Goal: Transaction & Acquisition: Purchase product/service

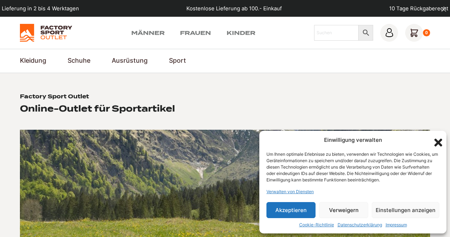
click at [300, 96] on div "Factory Sport Outlet Online-Outlet für Sportartikel" at bounding box center [166, 103] width 292 height 21
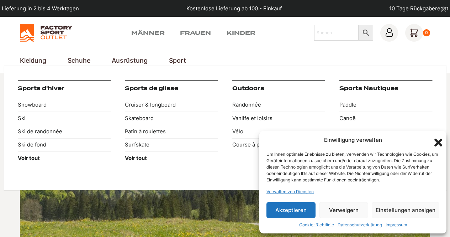
click at [176, 63] on font "Sport" at bounding box center [177, 60] width 17 height 7
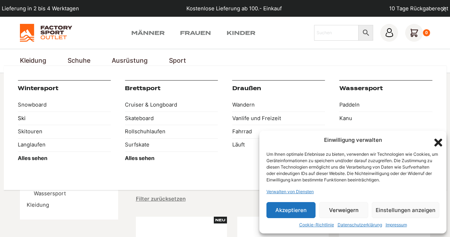
click at [21, 117] on font "Ski" at bounding box center [22, 118] width 8 height 6
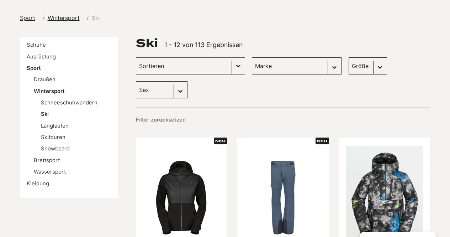
scroll to position [71, 0]
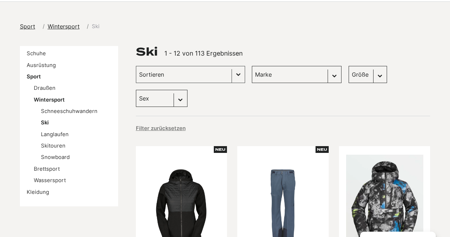
click at [187, 90] on select "Sex Männer (66) Frauen (61) Kinder (3)" at bounding box center [162, 98] width 52 height 17
select select "femmes"
click at [187, 90] on select "Sex Männer (66) Frauen (61) Kinder (3)" at bounding box center [162, 98] width 52 height 17
select select "femmes"
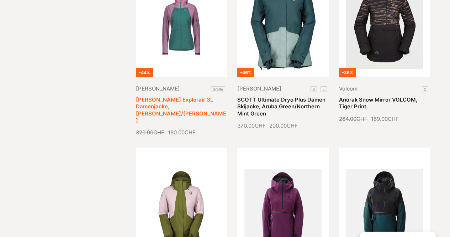
scroll to position [569, 0]
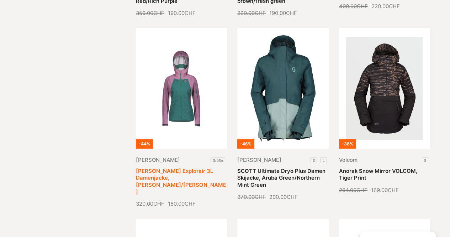
click at [168, 168] on link "[PERSON_NAME] Explorair 3L Damenjacke, [PERSON_NAME]/[PERSON_NAME]" at bounding box center [181, 181] width 90 height 27
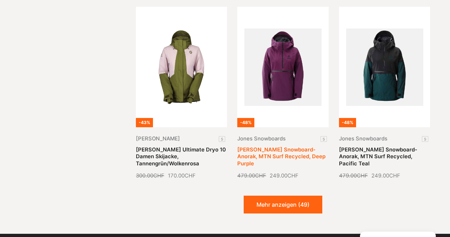
scroll to position [782, 0]
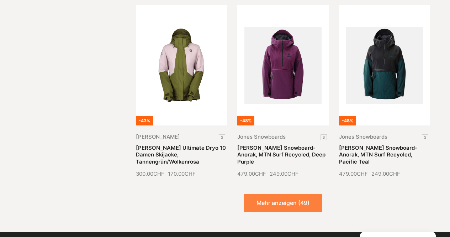
click at [279, 199] on font "Mehr anzeigen (49)" at bounding box center [282, 202] width 53 height 7
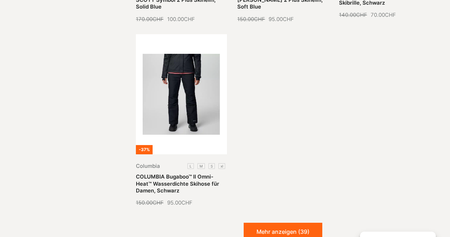
scroll to position [1494, 0]
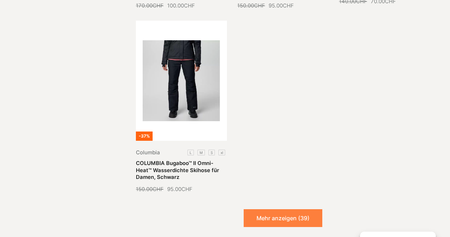
click at [291, 214] on font "Mehr anzeigen (39)" at bounding box center [282, 217] width 53 height 7
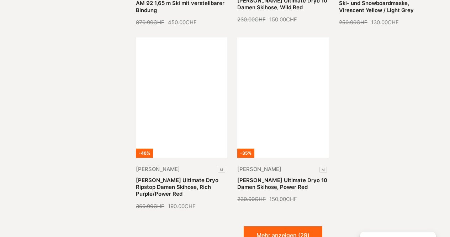
scroll to position [2027, 0]
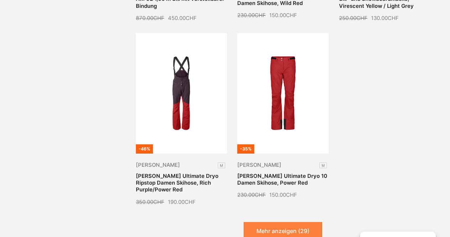
click at [262, 227] on font "Mehr anzeigen (29)" at bounding box center [282, 230] width 53 height 7
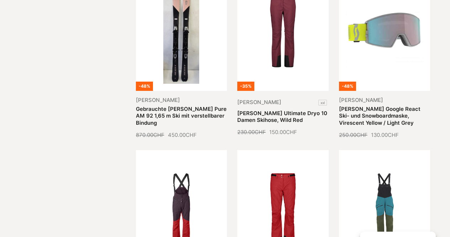
scroll to position [1921, 0]
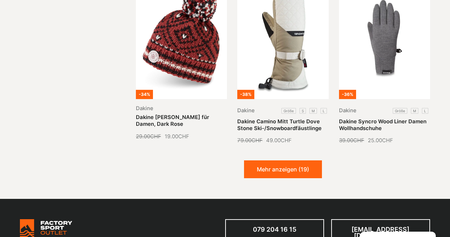
scroll to position [2667, 0]
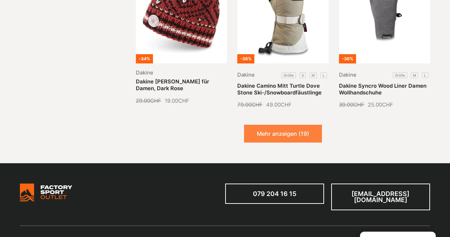
click at [255, 124] on button "Mehr anzeigen (19)" at bounding box center [283, 133] width 78 height 18
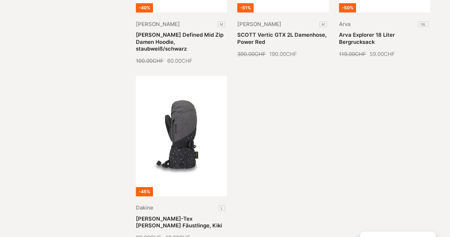
scroll to position [3308, 0]
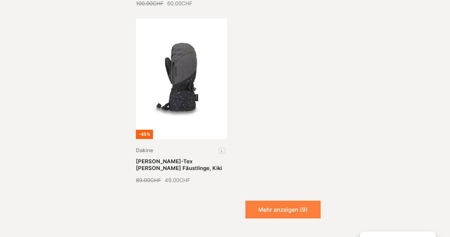
click at [273, 206] on font "Mehr anzeigen (9)" at bounding box center [282, 209] width 49 height 7
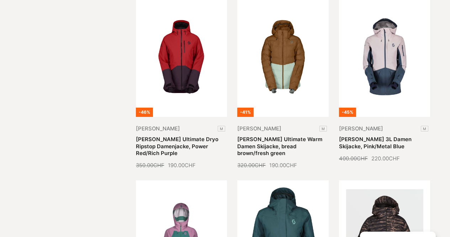
scroll to position [569, 0]
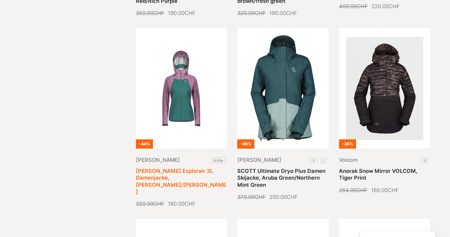
click at [180, 168] on link "[PERSON_NAME] Explorair 3L Damenjacke, [PERSON_NAME]/[PERSON_NAME]" at bounding box center [181, 181] width 90 height 27
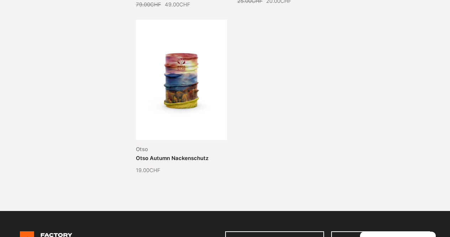
scroll to position [3721, 0]
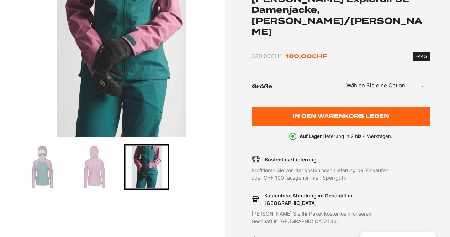
scroll to position [178, 0]
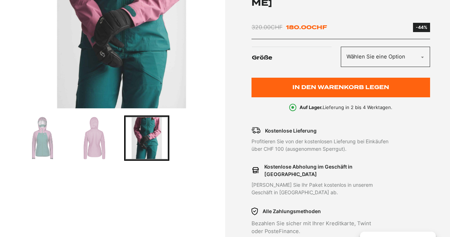
click at [108, 152] on img "Gehe zu Folie 2" at bounding box center [94, 137] width 43 height 43
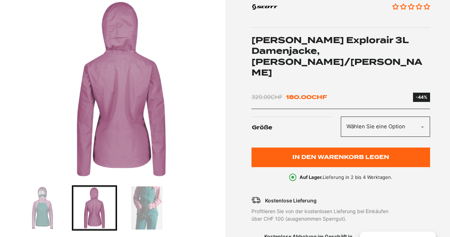
scroll to position [107, 0]
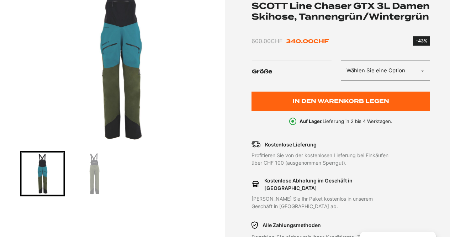
scroll to position [142, 0]
click at [100, 170] on img "Gehe zu Folie 2" at bounding box center [94, 173] width 43 height 43
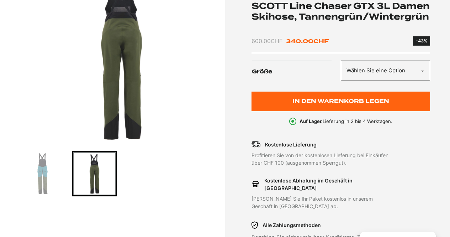
click at [55, 173] on img "Gehe zu Folie 1" at bounding box center [42, 173] width 43 height 43
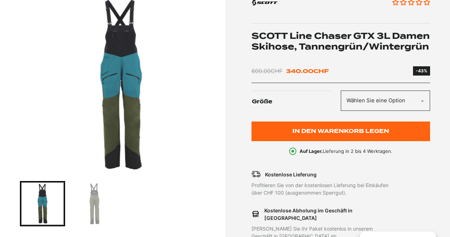
scroll to position [71, 0]
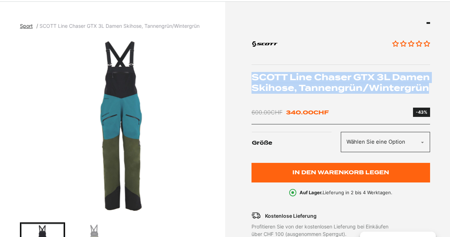
drag, startPoint x: 384, startPoint y: 101, endPoint x: 246, endPoint y: 79, distance: 139.8
click at [246, 79] on div "Aucun avis SCOTT Line Chaser GTX 3L Damen Skihose, Tannengrün/Wintergrün 600.00…" at bounding box center [329, 195] width 202 height 346
copy font "SCOTT Line Chaser GTX 3L Damen Skihose, Tannengrün/Wintergrün"
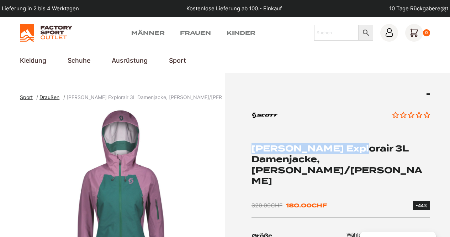
drag, startPoint x: 353, startPoint y: 147, endPoint x: 249, endPoint y: 145, distance: 104.2
copy font "[PERSON_NAME] Explorair 3L"
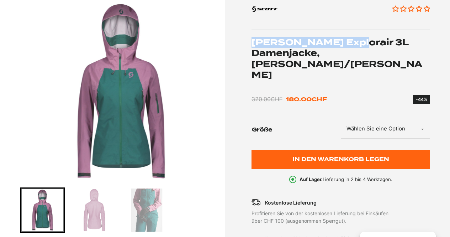
scroll to position [107, 0]
